Goal: Task Accomplishment & Management: Manage account settings

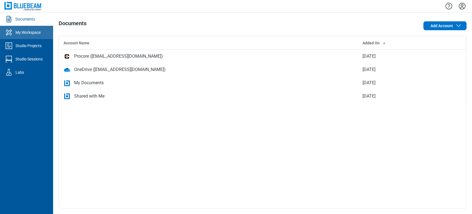
click at [38, 33] on div "My Workspace" at bounding box center [27, 33] width 25 height 6
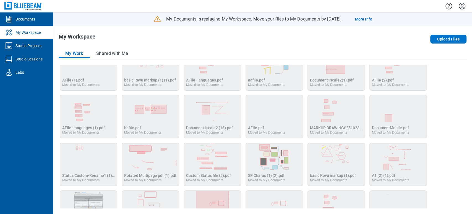
scroll to position [4, 0]
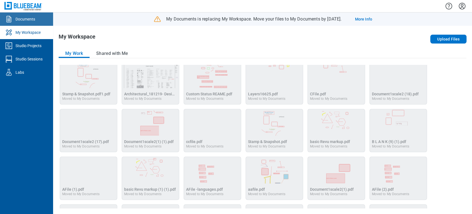
click at [31, 21] on div "Documents" at bounding box center [25, 19] width 20 height 6
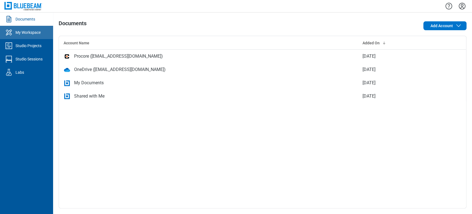
click at [20, 38] on link "My Workspace" at bounding box center [26, 32] width 53 height 13
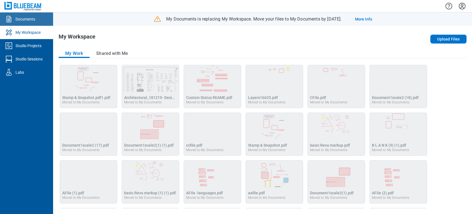
click at [24, 17] on div "Documents" at bounding box center [25, 19] width 20 height 6
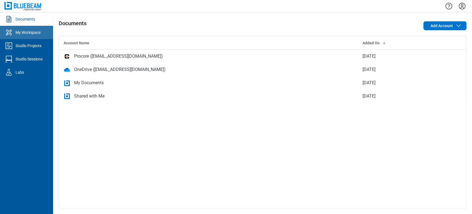
click at [29, 32] on div "My Workspace" at bounding box center [27, 33] width 25 height 6
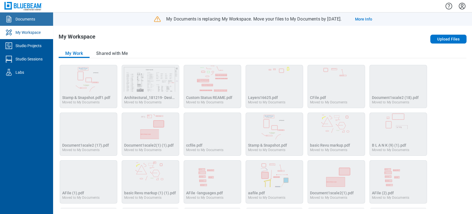
click at [26, 24] on link "Documents" at bounding box center [26, 18] width 53 height 13
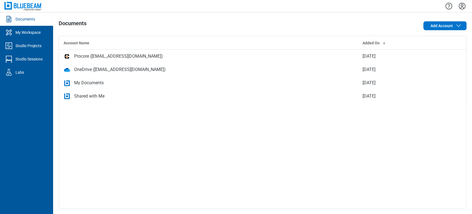
click at [73, 85] on div "My Documents" at bounding box center [209, 82] width 290 height 7
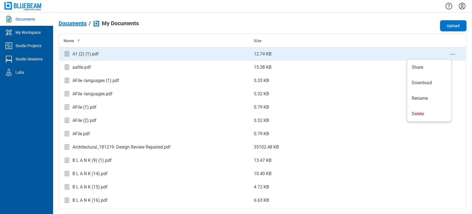
click at [453, 54] on circle "context-menu" at bounding box center [453, 54] width 1 height 1
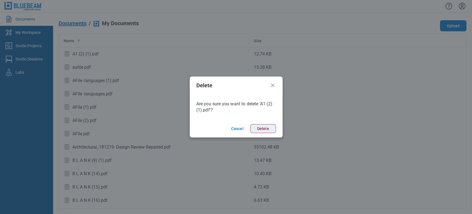
click at [271, 130] on button "Delete" at bounding box center [263, 128] width 26 height 9
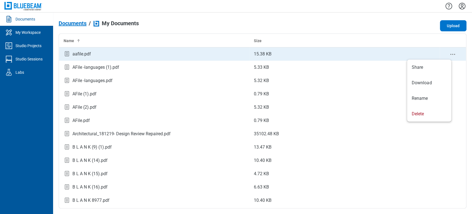
click at [449, 55] on icon "context-menu" at bounding box center [452, 54] width 7 height 7
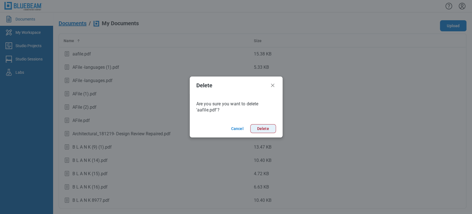
click at [268, 131] on button "Delete" at bounding box center [263, 128] width 26 height 9
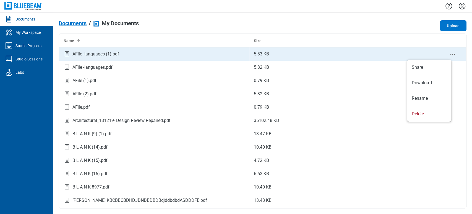
click at [449, 55] on icon "context-menu" at bounding box center [452, 54] width 7 height 7
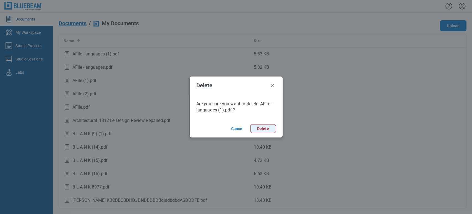
click at [267, 129] on button "Delete" at bounding box center [263, 128] width 26 height 9
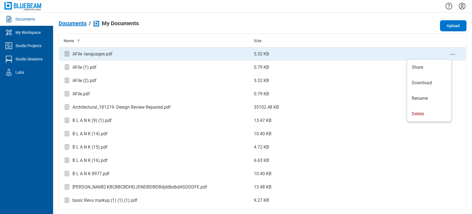
click at [449, 54] on icon "context-menu" at bounding box center [452, 54] width 7 height 7
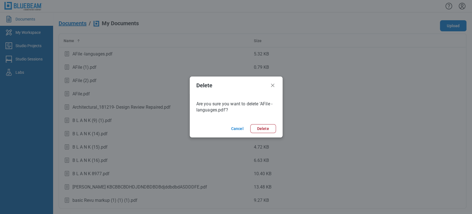
click button "Cancel" at bounding box center [237, 128] width 17 height 9
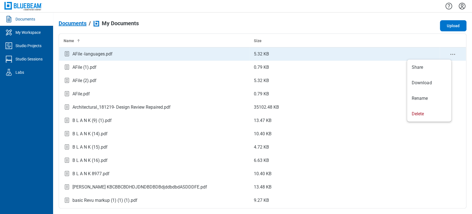
click at [449, 54] on icon "context-menu" at bounding box center [452, 54] width 7 height 7
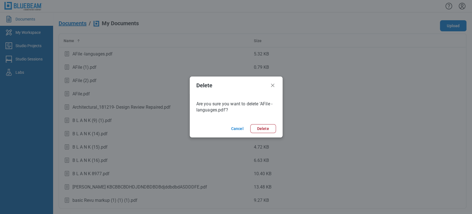
click button "Cancel" at bounding box center [237, 128] width 17 height 9
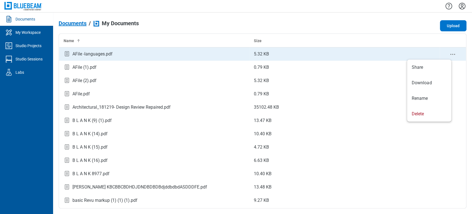
click at [449, 51] on icon "context-menu" at bounding box center [452, 54] width 7 height 7
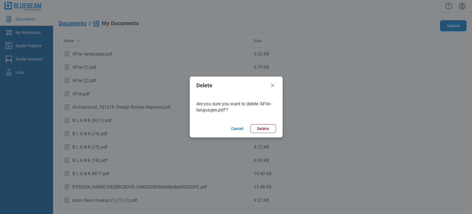
click at [250, 124] on button "Delete" at bounding box center [263, 128] width 26 height 9
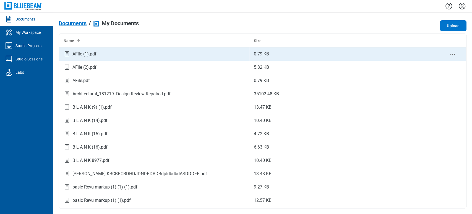
click at [449, 53] on icon "context-menu" at bounding box center [452, 54] width 7 height 7
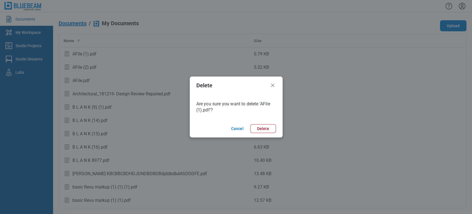
click button "Cancel" at bounding box center [237, 128] width 17 height 9
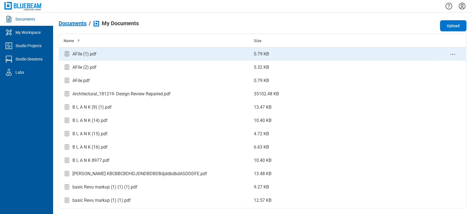
click at [449, 53] on icon "context-menu" at bounding box center [452, 54] width 7 height 7
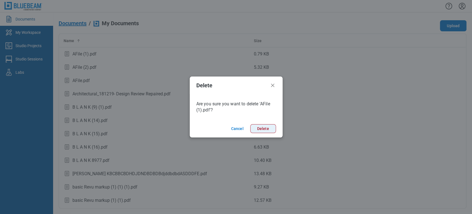
click at [264, 125] on button "Delete" at bounding box center [263, 128] width 26 height 9
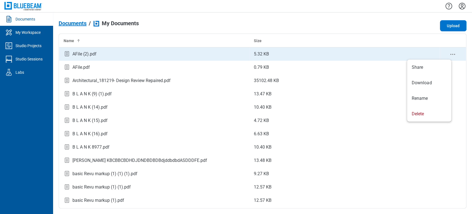
click at [449, 51] on icon "context-menu" at bounding box center [452, 54] width 7 height 7
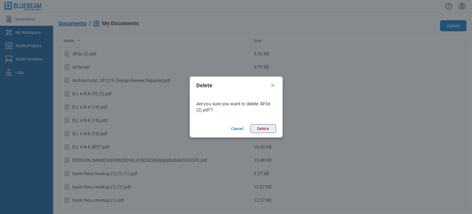
click at [273, 129] on button "Delete" at bounding box center [263, 128] width 26 height 9
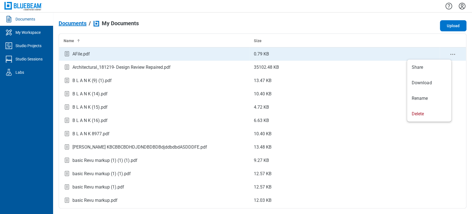
click at [449, 51] on icon "context-menu" at bounding box center [452, 54] width 7 height 7
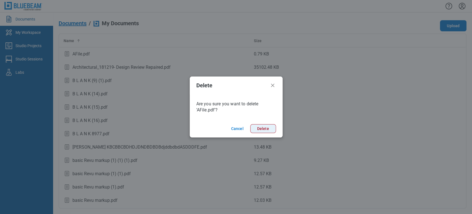
click at [263, 129] on button "Delete" at bounding box center [263, 128] width 26 height 9
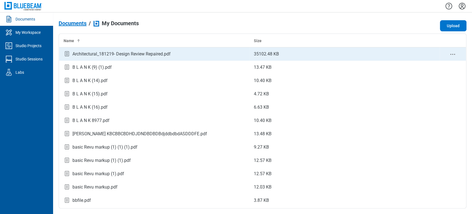
click at [449, 53] on icon "context-menu" at bounding box center [452, 54] width 7 height 7
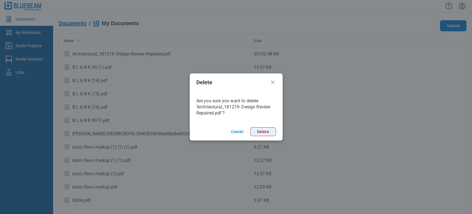
click at [263, 134] on button "Delete" at bounding box center [263, 131] width 26 height 9
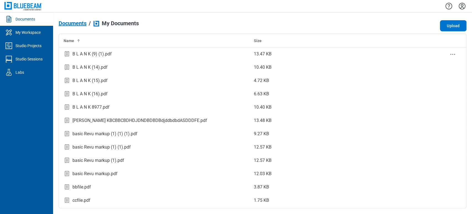
click at [444, 53] on div "bb-data-table" at bounding box center [453, 53] width 18 height 7
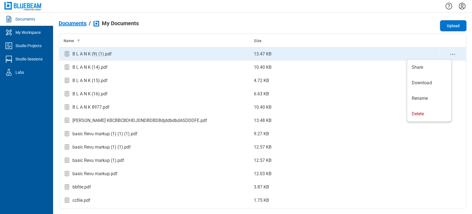
click at [449, 55] on icon "context-menu" at bounding box center [452, 54] width 7 height 7
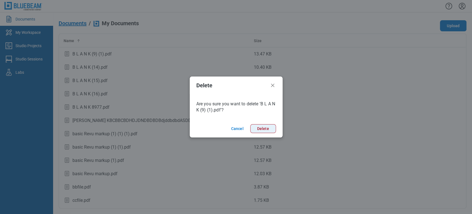
click at [268, 124] on button "Delete" at bounding box center [263, 128] width 26 height 9
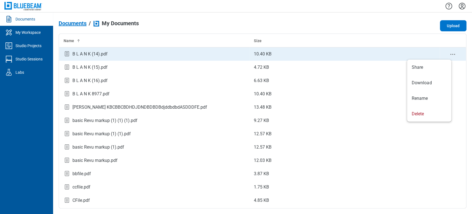
click at [449, 52] on icon "context-menu" at bounding box center [452, 54] width 7 height 7
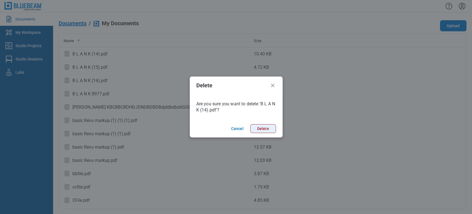
click at [266, 131] on button "Delete" at bounding box center [263, 128] width 26 height 9
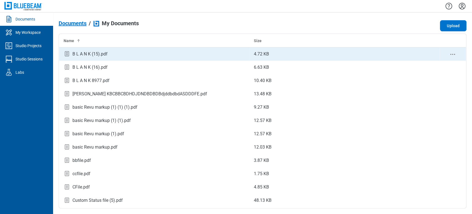
click at [449, 53] on icon "context-menu" at bounding box center [452, 54] width 7 height 7
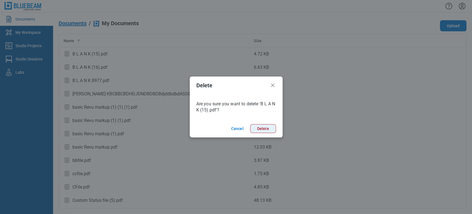
click at [259, 130] on button "Delete" at bounding box center [263, 128] width 26 height 9
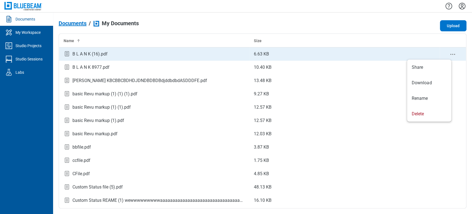
click at [449, 53] on icon "context-menu" at bounding box center [452, 54] width 7 height 7
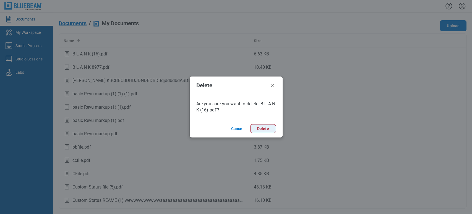
click at [264, 125] on button "Delete" at bounding box center [263, 128] width 26 height 9
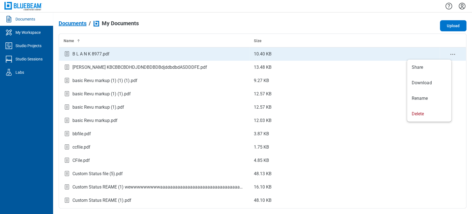
click at [449, 54] on icon "context-menu" at bounding box center [452, 54] width 7 height 7
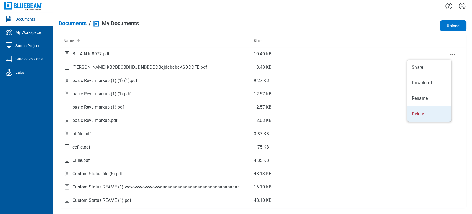
click at [423, 121] on body "Documents My Workspace Studio Projects Studio Sessions Labs Documents / My Docu…" at bounding box center [236, 107] width 472 height 214
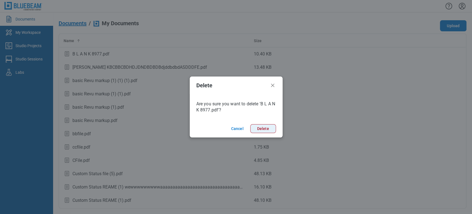
click at [264, 128] on button "Delete" at bounding box center [263, 128] width 26 height 9
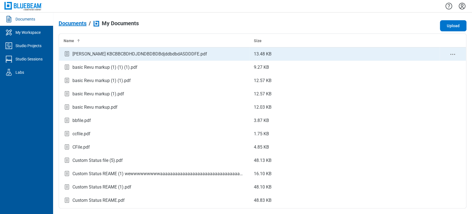
click at [449, 54] on icon "context-menu" at bounding box center [452, 54] width 7 height 7
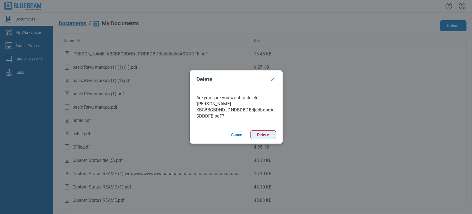
click at [265, 133] on button "Delete" at bounding box center [263, 134] width 26 height 9
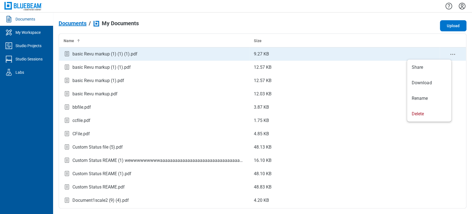
click at [449, 55] on icon "context-menu" at bounding box center [452, 54] width 7 height 7
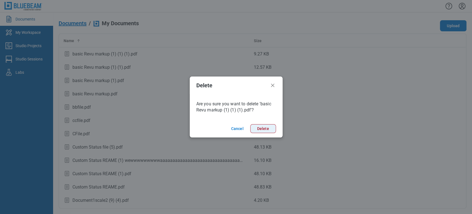
click at [266, 128] on button "Delete" at bounding box center [263, 128] width 26 height 9
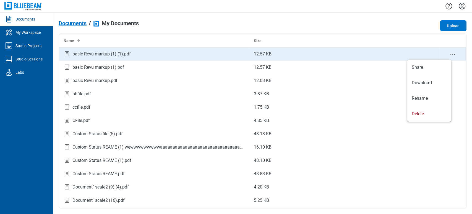
click at [449, 51] on icon "context-menu" at bounding box center [452, 54] width 7 height 7
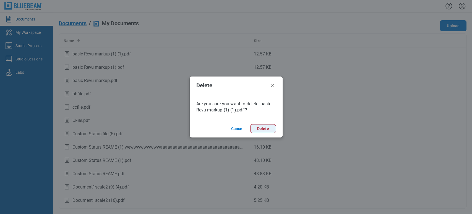
click at [271, 131] on button "Delete" at bounding box center [263, 128] width 26 height 9
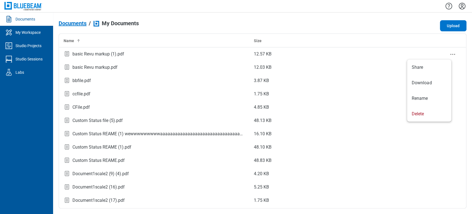
click at [449, 51] on icon "context-menu" at bounding box center [452, 54] width 7 height 7
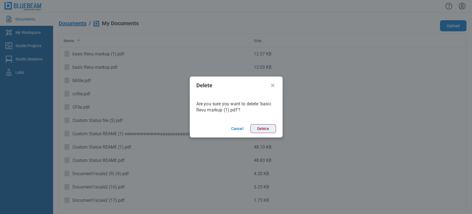
click at [263, 128] on button "Delete" at bounding box center [263, 128] width 26 height 9
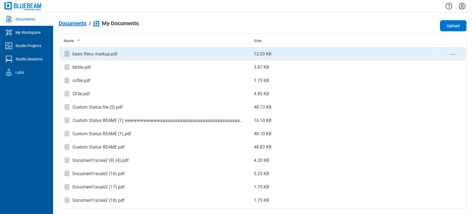
click at [449, 54] on icon "context-menu" at bounding box center [452, 54] width 7 height 7
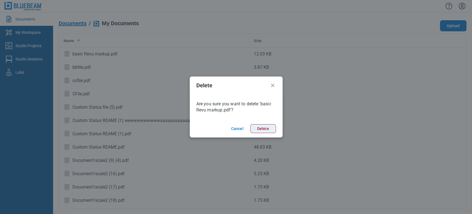
drag, startPoint x: 262, startPoint y: 129, endPoint x: 261, endPoint y: 124, distance: 4.2
click at [262, 129] on button "Delete" at bounding box center [263, 128] width 26 height 9
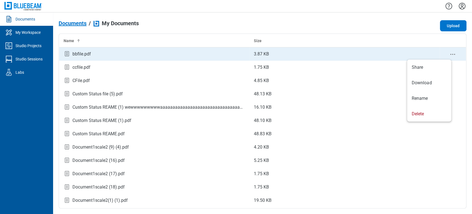
click at [449, 51] on icon "context-menu" at bounding box center [452, 54] width 7 height 7
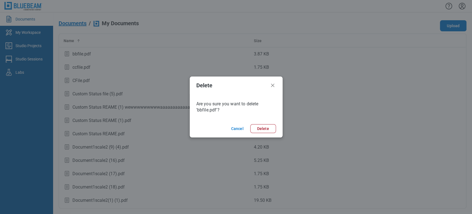
drag, startPoint x: 271, startPoint y: 129, endPoint x: 278, endPoint y: 126, distance: 7.9
click at [270, 129] on button "Delete" at bounding box center [263, 128] width 26 height 9
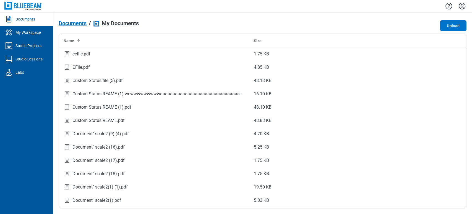
click at [446, 53] on td "bb-data-table" at bounding box center [453, 53] width 27 height 13
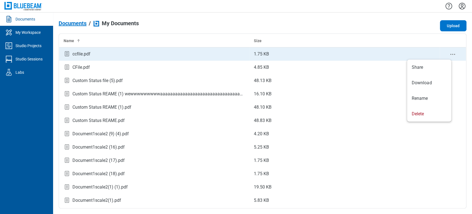
click at [453, 54] on circle "context-menu" at bounding box center [453, 54] width 1 height 1
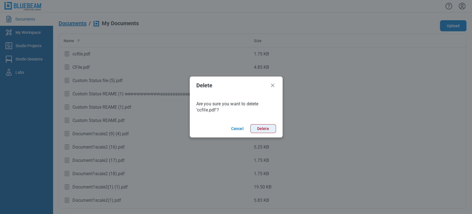
drag, startPoint x: 260, startPoint y: 128, endPoint x: 271, endPoint y: 124, distance: 12.2
click at [260, 128] on button "Delete" at bounding box center [263, 128] width 26 height 9
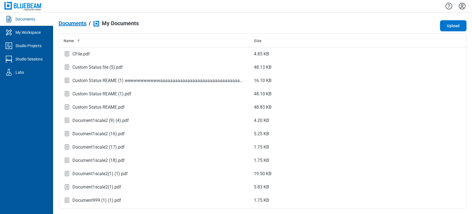
click at [448, 51] on td "bb-data-table" at bounding box center [453, 53] width 27 height 13
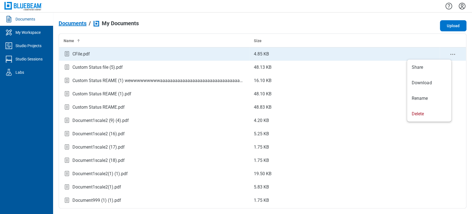
click at [449, 53] on icon "context-menu" at bounding box center [452, 54] width 7 height 7
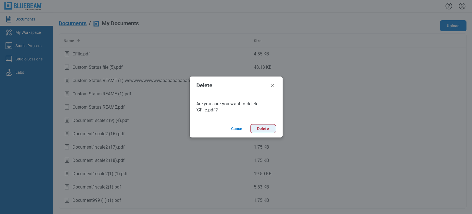
click at [253, 128] on button "Delete" at bounding box center [263, 128] width 26 height 9
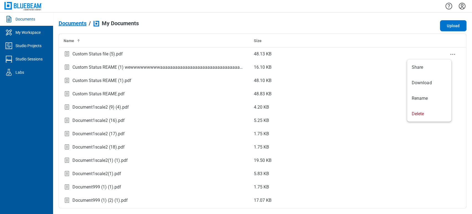
click at [449, 52] on icon "context-menu" at bounding box center [452, 54] width 7 height 7
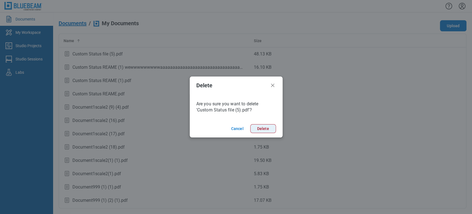
click at [262, 126] on button "Delete" at bounding box center [263, 128] width 26 height 9
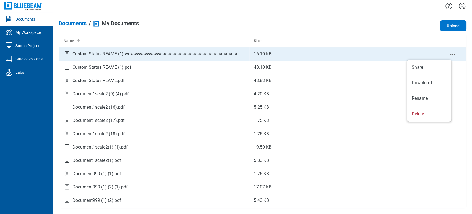
click at [449, 53] on icon "context-menu" at bounding box center [452, 54] width 7 height 7
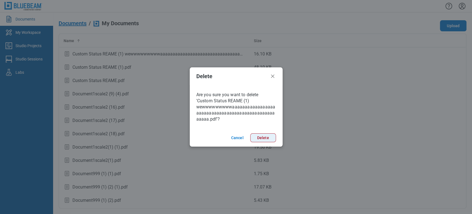
click at [263, 139] on button "Delete" at bounding box center [263, 137] width 26 height 9
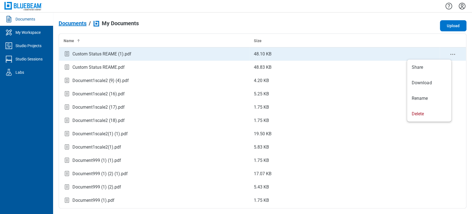
click at [449, 55] on icon "context-menu" at bounding box center [452, 54] width 7 height 7
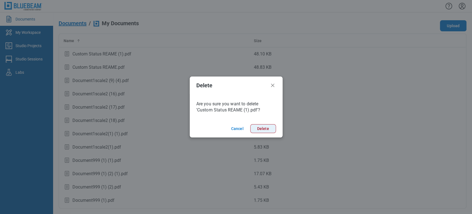
click at [258, 124] on button "Delete" at bounding box center [263, 128] width 26 height 9
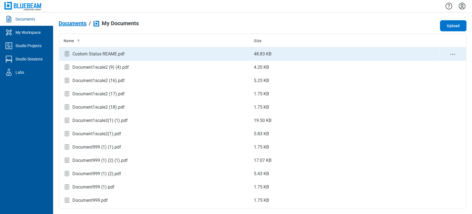
click at [449, 52] on icon "context-menu" at bounding box center [452, 54] width 7 height 7
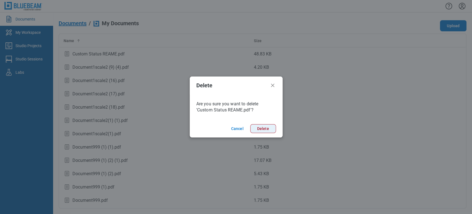
click at [266, 128] on button "Delete" at bounding box center [263, 128] width 26 height 9
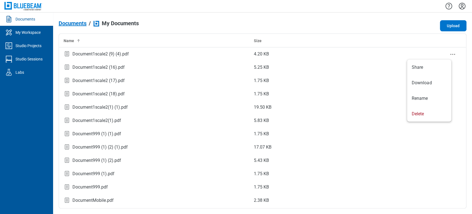
click at [454, 54] on circle "context-menu" at bounding box center [454, 54] width 1 height 1
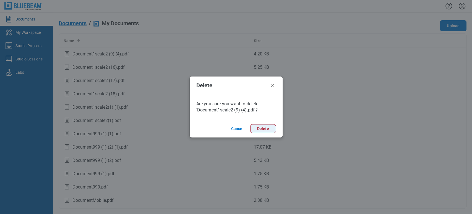
click at [261, 126] on button "Delete" at bounding box center [263, 128] width 26 height 9
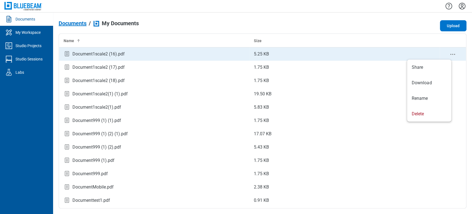
click at [453, 54] on circle "context-menu" at bounding box center [453, 54] width 1 height 1
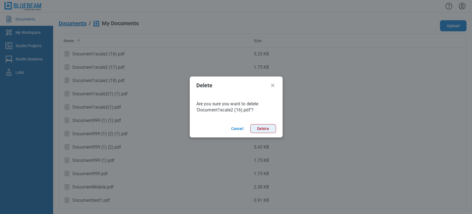
click at [269, 129] on button "Delete" at bounding box center [263, 128] width 26 height 9
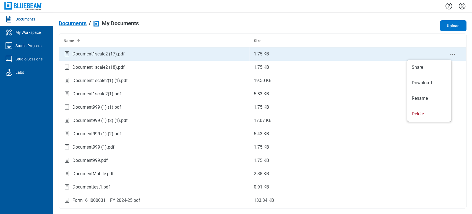
click at [449, 54] on icon "context-menu" at bounding box center [452, 54] width 7 height 7
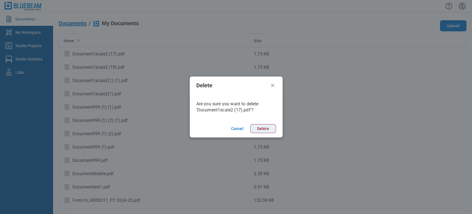
drag, startPoint x: 262, startPoint y: 127, endPoint x: 292, endPoint y: 101, distance: 39.8
click at [262, 127] on button "Delete" at bounding box center [263, 128] width 26 height 9
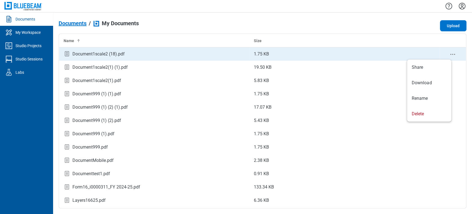
click at [449, 53] on icon "context-menu" at bounding box center [452, 54] width 7 height 7
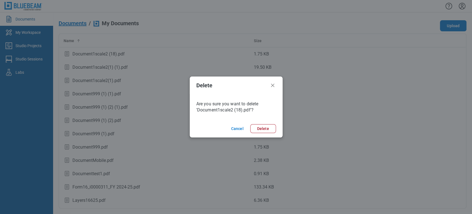
click at [268, 136] on footer "Cancel Delete" at bounding box center [236, 128] width 93 height 18
click at [268, 124] on button "Delete" at bounding box center [263, 128] width 26 height 9
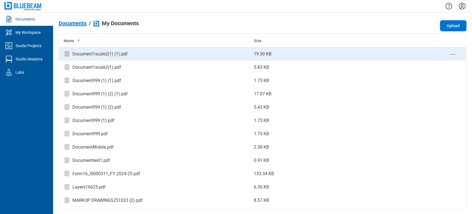
click at [453, 52] on div "bb-data-table" at bounding box center [453, 53] width 18 height 7
click at [450, 52] on icon "context-menu" at bounding box center [452, 54] width 7 height 7
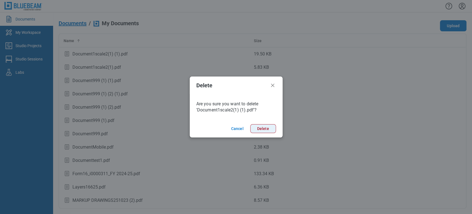
click at [256, 130] on button "Delete" at bounding box center [263, 128] width 26 height 9
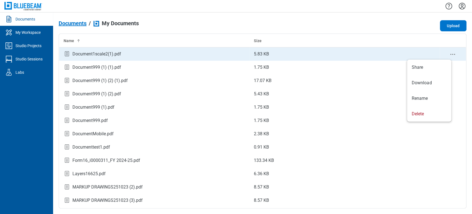
click at [449, 53] on icon "context-menu" at bounding box center [452, 54] width 7 height 7
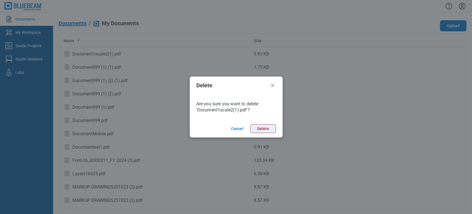
click at [267, 124] on button "Delete" at bounding box center [263, 128] width 26 height 9
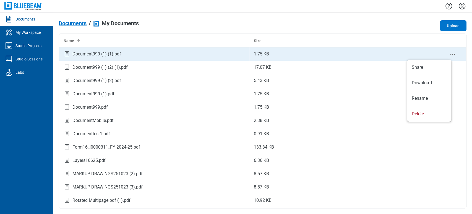
click at [449, 53] on icon "context-menu" at bounding box center [452, 54] width 7 height 7
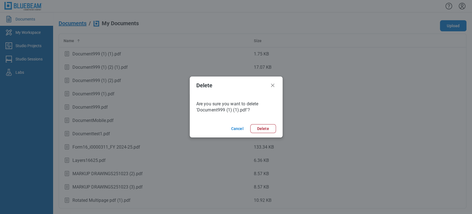
drag, startPoint x: 261, startPoint y: 130, endPoint x: 278, endPoint y: 119, distance: 20.3
click at [261, 130] on button "Delete" at bounding box center [263, 128] width 26 height 9
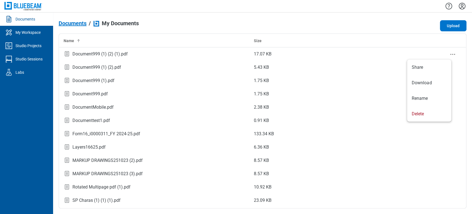
click at [449, 52] on icon "context-menu" at bounding box center [452, 54] width 7 height 7
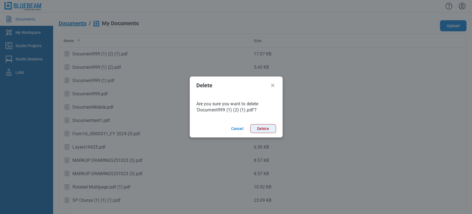
click at [266, 130] on button "Delete" at bounding box center [263, 128] width 26 height 9
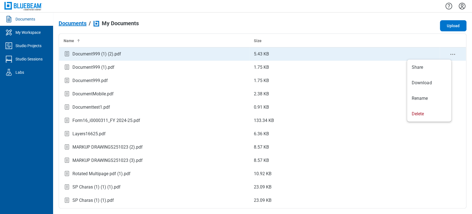
click at [449, 52] on icon "context-menu" at bounding box center [452, 54] width 7 height 7
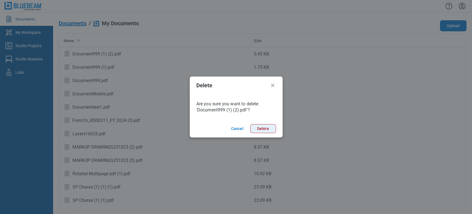
click at [254, 128] on button "Delete" at bounding box center [263, 128] width 26 height 9
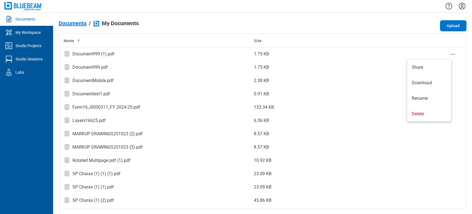
click at [449, 53] on icon "context-menu" at bounding box center [452, 54] width 7 height 7
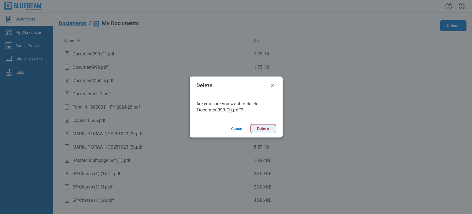
click at [255, 124] on button "Delete" at bounding box center [263, 128] width 26 height 9
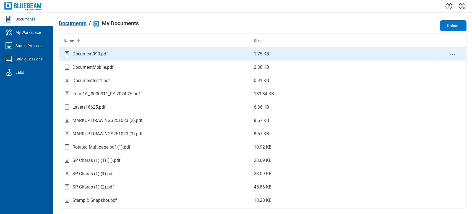
click at [449, 54] on icon "context-menu" at bounding box center [452, 54] width 7 height 7
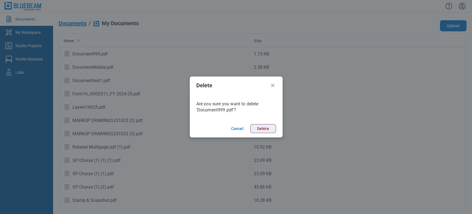
click at [260, 130] on button "Delete" at bounding box center [263, 128] width 26 height 9
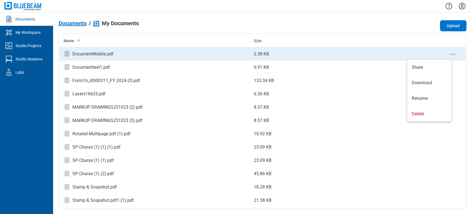
click at [449, 54] on icon "context-menu" at bounding box center [452, 54] width 7 height 7
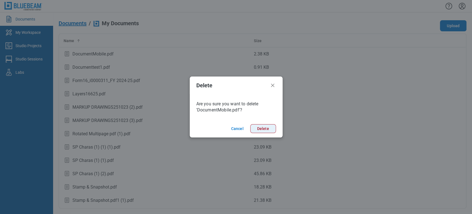
click at [270, 130] on button "Delete" at bounding box center [263, 128] width 26 height 9
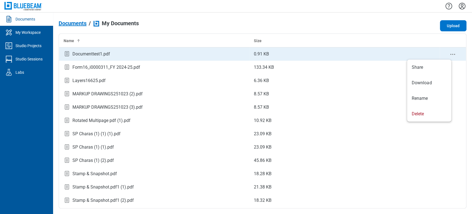
click at [449, 54] on icon "context-menu" at bounding box center [452, 54] width 7 height 7
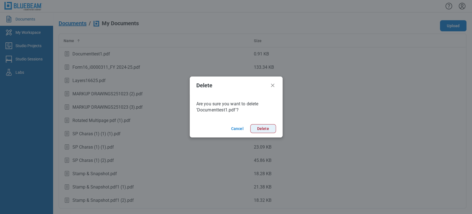
click at [254, 128] on button "Delete" at bounding box center [263, 128] width 26 height 9
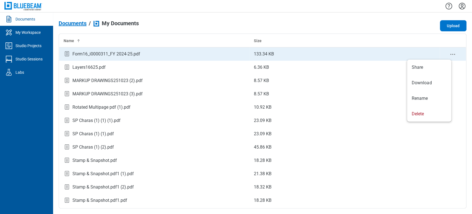
click at [453, 54] on circle "context-menu" at bounding box center [453, 54] width 1 height 1
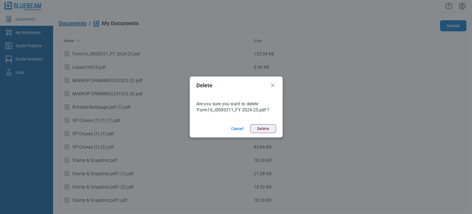
click at [267, 130] on button "Delete" at bounding box center [263, 128] width 26 height 9
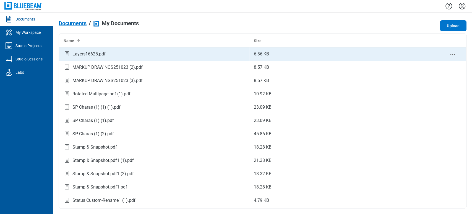
click at [449, 55] on icon "context-menu" at bounding box center [452, 54] width 7 height 7
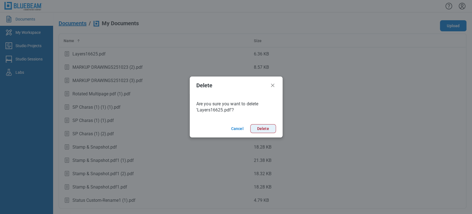
click at [262, 128] on button "Delete" at bounding box center [263, 128] width 26 height 9
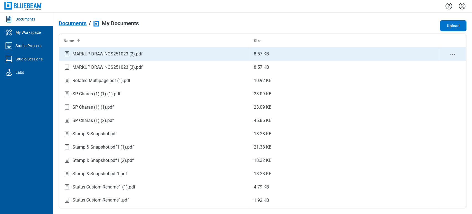
click at [453, 53] on icon "context-menu" at bounding box center [452, 54] width 7 height 7
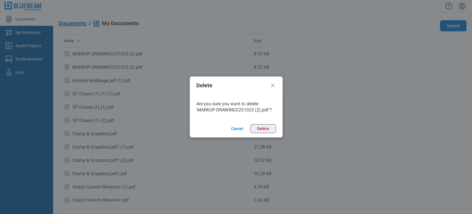
click at [270, 129] on button "Delete" at bounding box center [263, 128] width 26 height 9
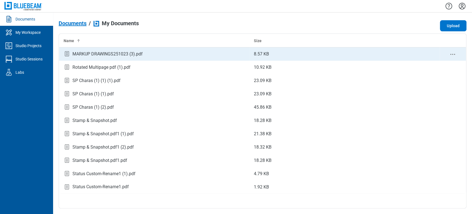
click at [452, 57] on icon "context-menu" at bounding box center [452, 54] width 7 height 7
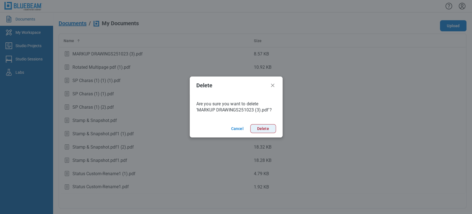
click at [262, 128] on button "Delete" at bounding box center [263, 128] width 26 height 9
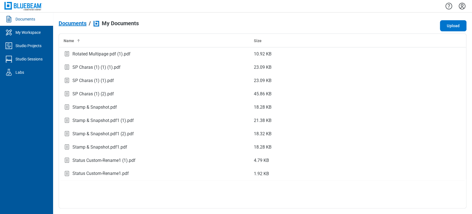
click at [454, 54] on icon "context-menu" at bounding box center [452, 54] width 7 height 7
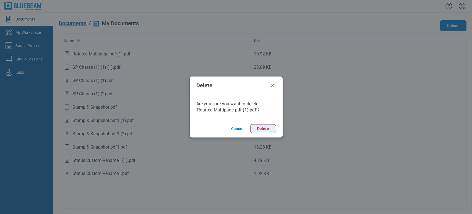
click at [261, 130] on button "Delete" at bounding box center [263, 128] width 26 height 9
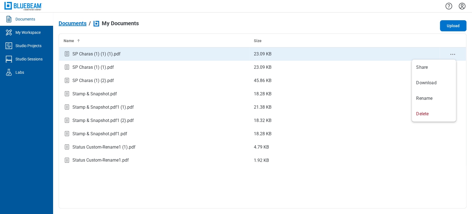
click at [455, 54] on icon "context-menu" at bounding box center [452, 54] width 7 height 7
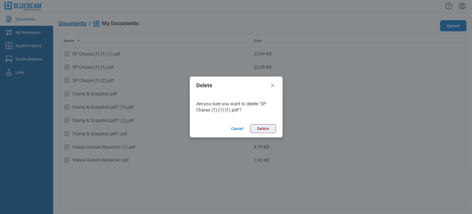
click at [271, 125] on button "Delete" at bounding box center [263, 128] width 26 height 9
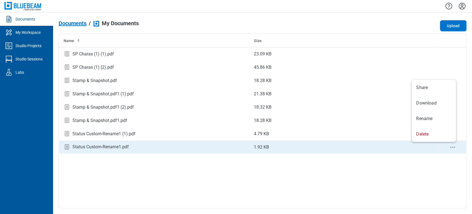
click at [453, 145] on icon "context-menu" at bounding box center [452, 147] width 7 height 7
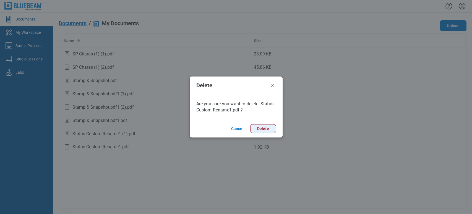
click at [265, 132] on button "Delete" at bounding box center [263, 128] width 26 height 9
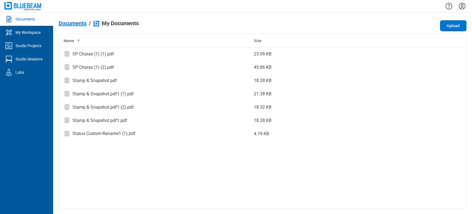
click at [456, 146] on div "Name Size SP Charas (1) (1).pdf 23.09 KB SP Charas (1) (2).pdf 45.86 KB Stamp &…" at bounding box center [263, 120] width 408 height 175
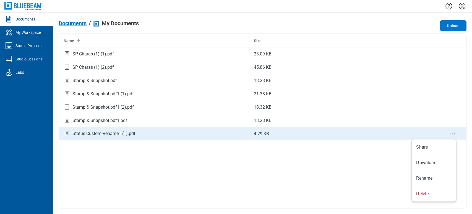
click at [453, 134] on icon "context-menu" at bounding box center [452, 133] width 7 height 7
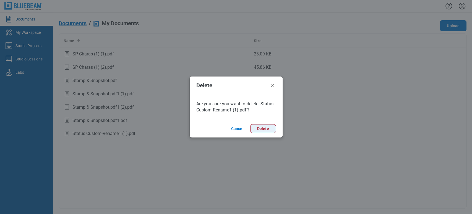
click at [259, 126] on button "Delete" at bounding box center [263, 128] width 26 height 9
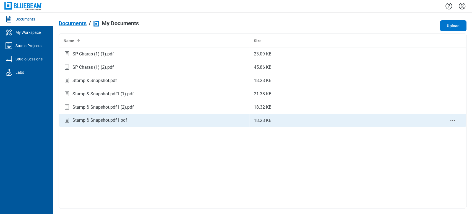
click at [453, 119] on icon "context-menu" at bounding box center [452, 120] width 7 height 7
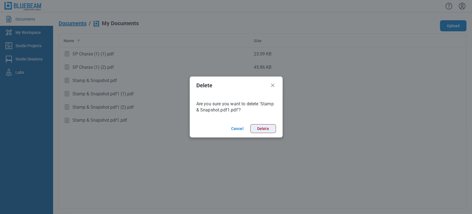
click at [263, 128] on button "Delete" at bounding box center [263, 128] width 26 height 9
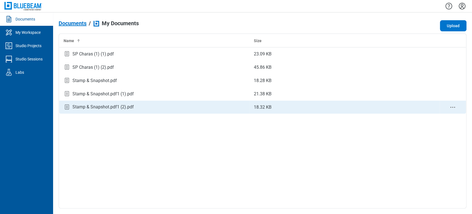
click at [454, 105] on icon "context-menu" at bounding box center [452, 107] width 7 height 7
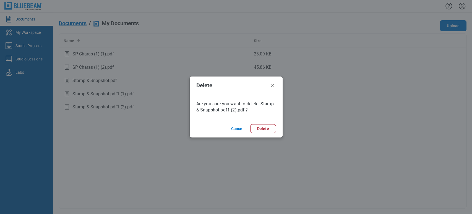
click at [261, 123] on footer "Cancel Delete" at bounding box center [236, 128] width 93 height 18
click at [261, 128] on button "Delete" at bounding box center [263, 128] width 26 height 9
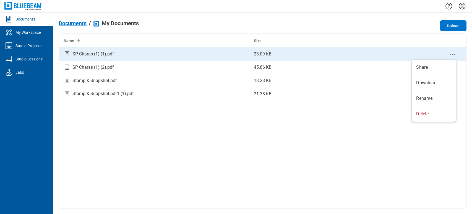
click at [452, 55] on icon "context-menu" at bounding box center [452, 54] width 7 height 7
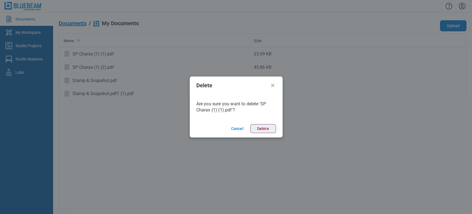
click at [268, 129] on button "Delete" at bounding box center [263, 128] width 26 height 9
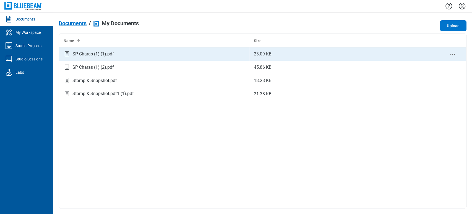
click at [454, 54] on circle "context-menu" at bounding box center [454, 54] width 1 height 1
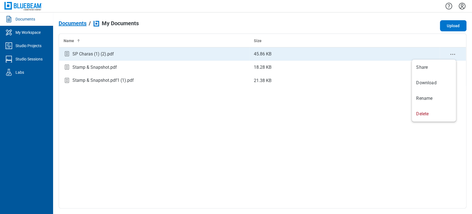
click at [454, 54] on icon "context-menu" at bounding box center [452, 54] width 7 height 7
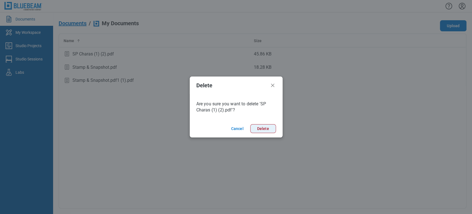
click at [270, 128] on button "Delete" at bounding box center [263, 128] width 26 height 9
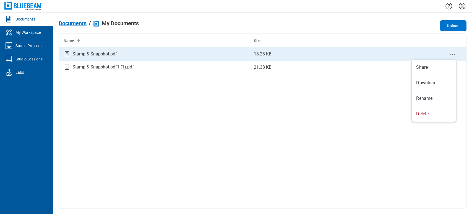
click at [453, 52] on icon "context-menu" at bounding box center [452, 54] width 7 height 7
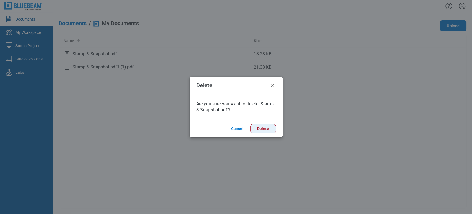
click at [264, 126] on button "Delete" at bounding box center [263, 128] width 26 height 9
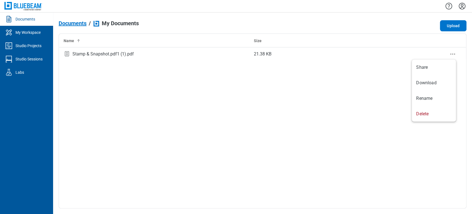
click at [451, 53] on icon "context-menu" at bounding box center [452, 54] width 7 height 7
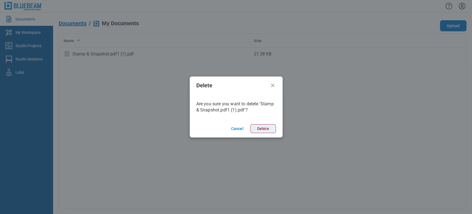
click at [263, 127] on button "Delete" at bounding box center [263, 128] width 26 height 9
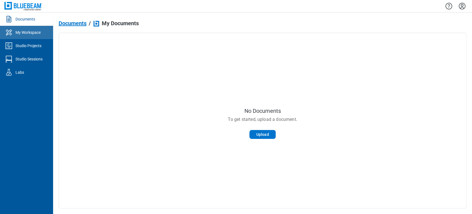
click at [30, 35] on div "My Workspace" at bounding box center [27, 33] width 25 height 6
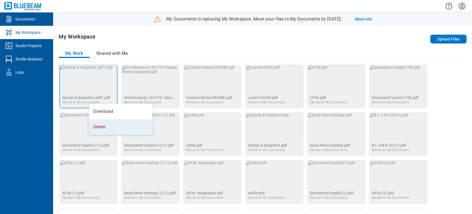
click at [94, 122] on li "Delete" at bounding box center [121, 126] width 64 height 15
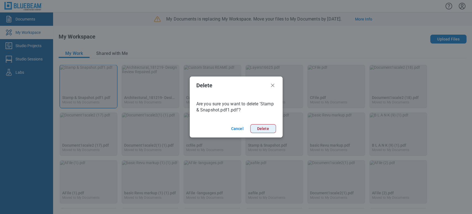
click at [262, 130] on button "Delete" at bounding box center [263, 128] width 26 height 9
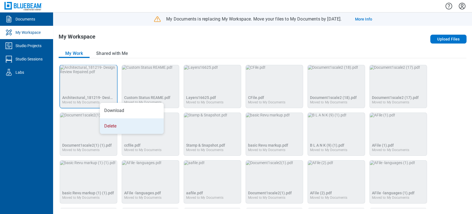
click at [117, 125] on li "Delete" at bounding box center [132, 125] width 64 height 15
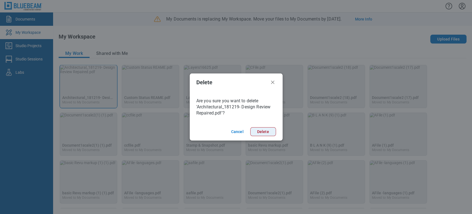
click at [257, 129] on button "Delete" at bounding box center [263, 131] width 26 height 9
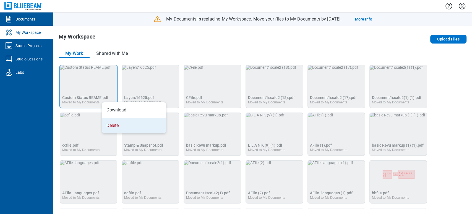
click at [120, 123] on li "Delete" at bounding box center [134, 125] width 64 height 15
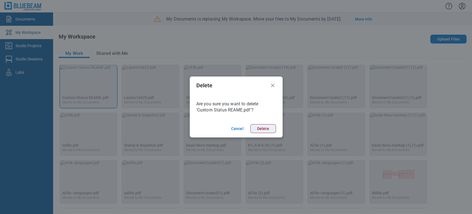
drag, startPoint x: 256, startPoint y: 123, endPoint x: 257, endPoint y: 127, distance: 4.2
click at [257, 126] on footer "Cancel Delete" at bounding box center [236, 128] width 93 height 18
click at [258, 129] on button "Delete" at bounding box center [263, 128] width 26 height 9
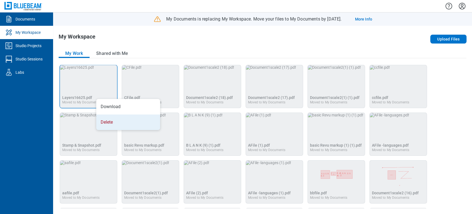
click at [121, 126] on li "Delete" at bounding box center [128, 121] width 64 height 15
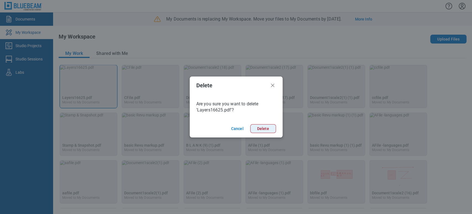
click at [261, 127] on button "Delete" at bounding box center [263, 128] width 26 height 9
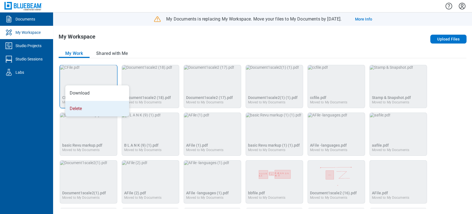
click at [107, 108] on li "Delete" at bounding box center [97, 108] width 64 height 15
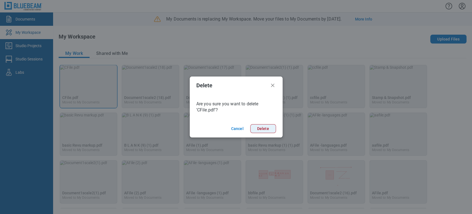
click at [268, 127] on button "Delete" at bounding box center [263, 128] width 26 height 9
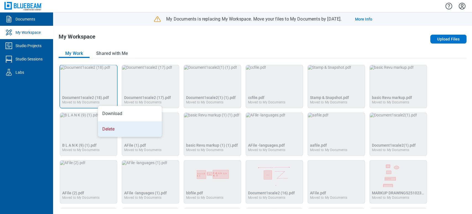
click at [114, 128] on li "Delete" at bounding box center [130, 128] width 64 height 15
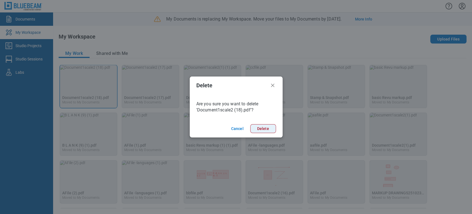
click at [263, 126] on button "Delete" at bounding box center [263, 128] width 26 height 9
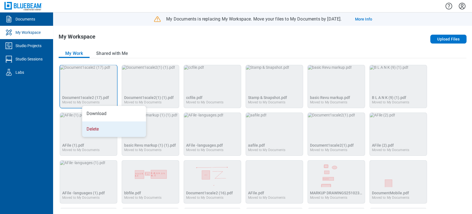
click at [107, 130] on li "Delete" at bounding box center [114, 128] width 64 height 15
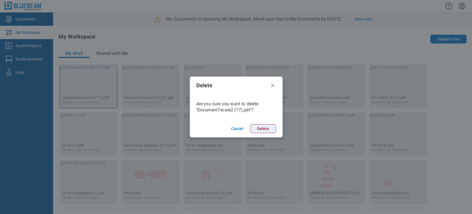
click at [254, 127] on button "Delete" at bounding box center [263, 128] width 26 height 9
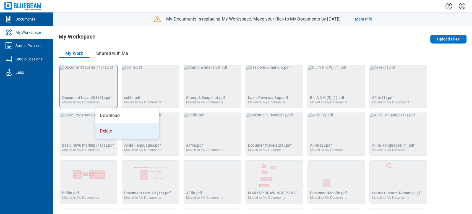
click at [111, 130] on li "Delete" at bounding box center [127, 130] width 64 height 15
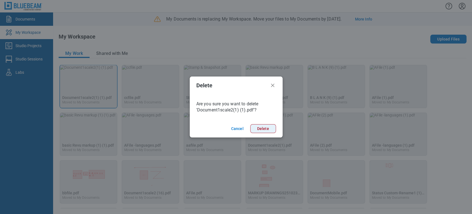
click at [265, 125] on button "Delete" at bounding box center [263, 128] width 26 height 9
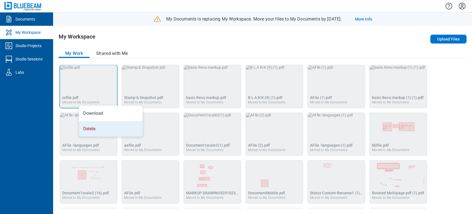
click at [103, 128] on li "Delete" at bounding box center [111, 128] width 64 height 15
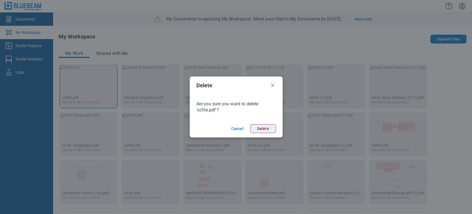
click at [258, 131] on button "Delete" at bounding box center [263, 128] width 26 height 9
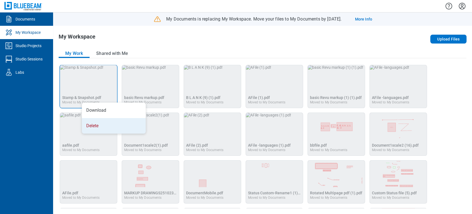
click at [102, 129] on li "Delete" at bounding box center [114, 125] width 64 height 15
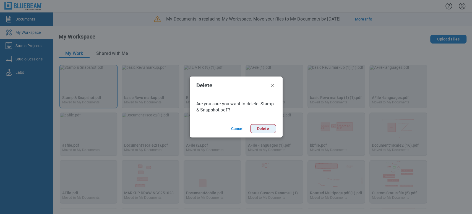
click at [264, 128] on button "Delete" at bounding box center [263, 128] width 26 height 9
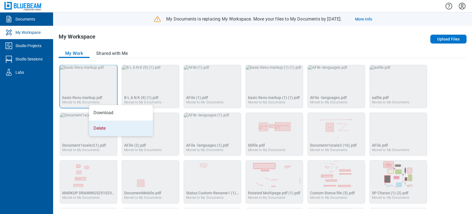
click at [114, 132] on li "Delete" at bounding box center [121, 127] width 64 height 15
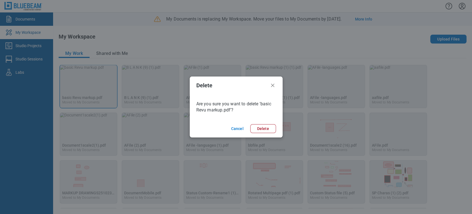
drag, startPoint x: 271, startPoint y: 131, endPoint x: 236, endPoint y: 129, distance: 34.9
click at [271, 131] on button "Delete" at bounding box center [263, 128] width 26 height 9
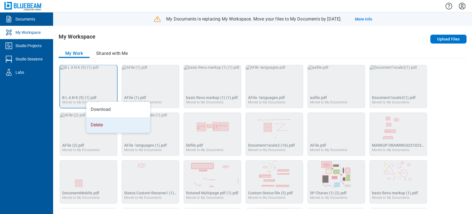
click at [106, 124] on li "Delete" at bounding box center [118, 124] width 64 height 15
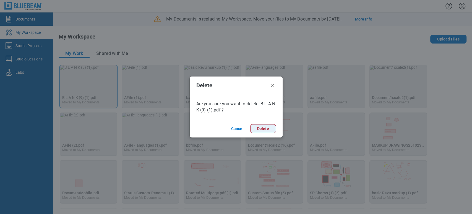
click at [260, 128] on button "Delete" at bounding box center [263, 128] width 26 height 9
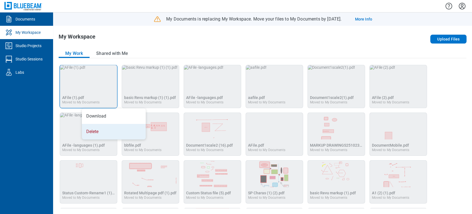
click at [99, 134] on li "Delete" at bounding box center [114, 131] width 64 height 15
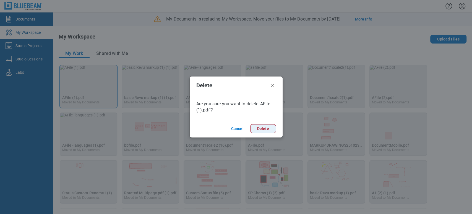
click at [260, 127] on button "Delete" at bounding box center [263, 128] width 26 height 9
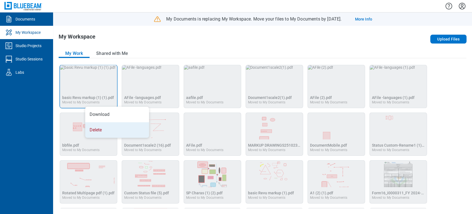
click at [109, 131] on li "Delete" at bounding box center [117, 129] width 64 height 15
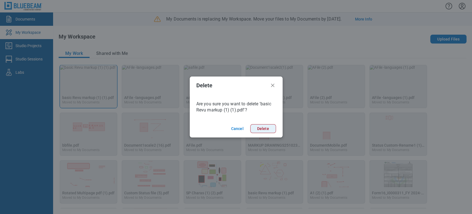
click at [260, 126] on button "Delete" at bounding box center [263, 128] width 26 height 9
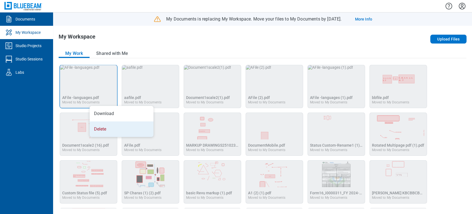
click at [116, 127] on li "Delete" at bounding box center [122, 128] width 64 height 15
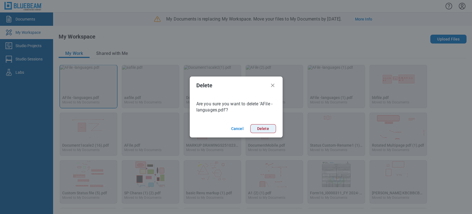
click at [263, 126] on button "Delete" at bounding box center [263, 128] width 26 height 9
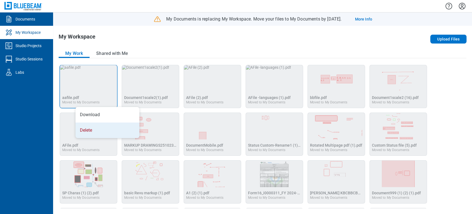
click at [102, 127] on li "Delete" at bounding box center [108, 129] width 64 height 15
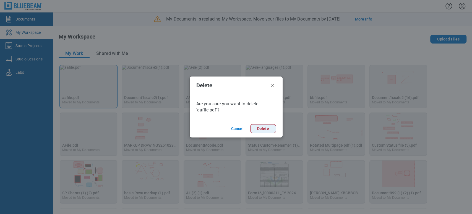
click at [252, 127] on button "Delete" at bounding box center [263, 128] width 26 height 9
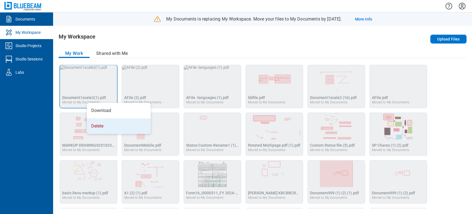
click at [107, 122] on li "Delete" at bounding box center [119, 125] width 64 height 15
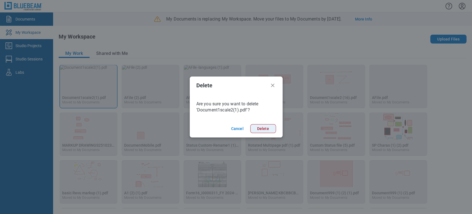
click at [267, 128] on button "Delete" at bounding box center [263, 128] width 26 height 9
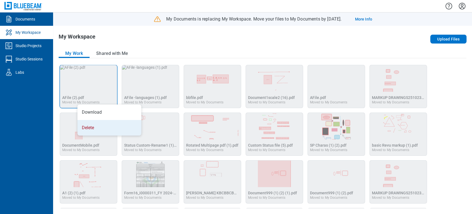
click at [93, 124] on li "Delete" at bounding box center [109, 127] width 64 height 15
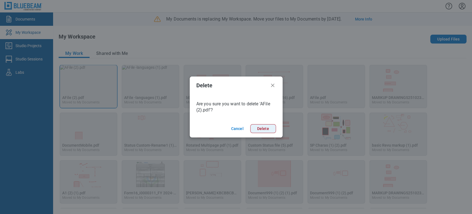
click at [259, 132] on button "Delete" at bounding box center [263, 128] width 26 height 9
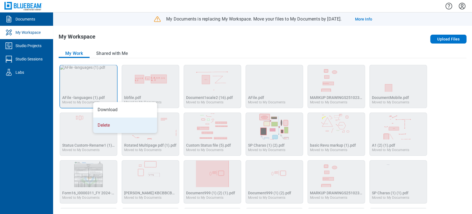
click at [127, 126] on li "Delete" at bounding box center [125, 124] width 64 height 15
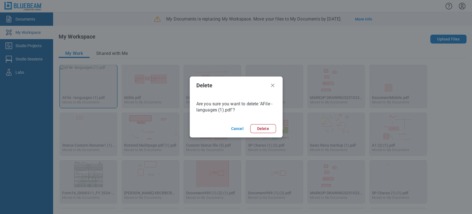
click at [249, 127] on footer "Cancel Delete" at bounding box center [236, 128] width 93 height 18
click at [252, 127] on button "Delete" at bounding box center [263, 128] width 26 height 9
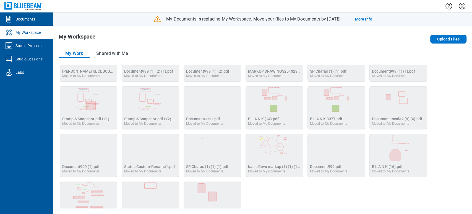
scroll to position [137, 0]
